Goal: Transaction & Acquisition: Purchase product/service

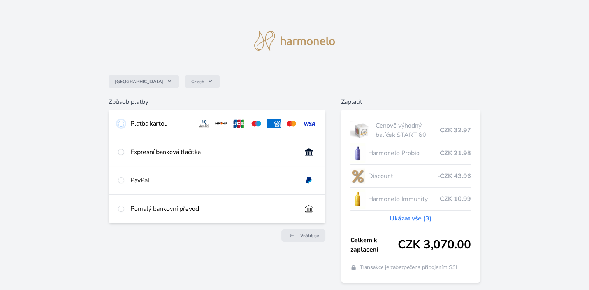
click at [121, 124] on input "radio" at bounding box center [121, 124] width 6 height 6
radio input "true"
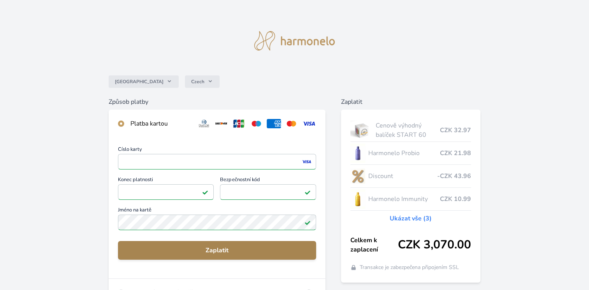
click at [223, 251] on span "Zaplatit" at bounding box center [217, 250] width 186 height 9
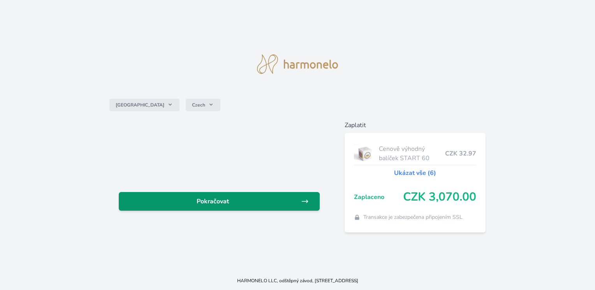
click at [220, 202] on span "Pokračovat" at bounding box center [213, 201] width 176 height 9
